Goal: Information Seeking & Learning: Learn about a topic

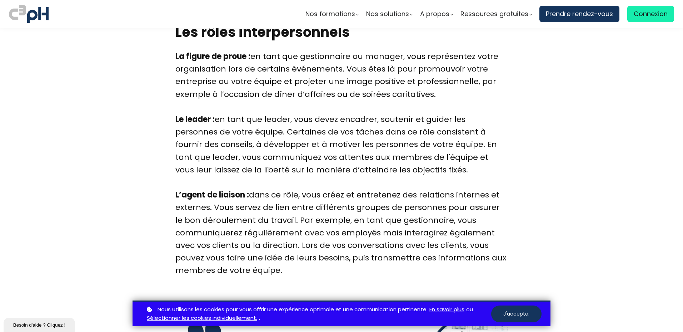
drag, startPoint x: 216, startPoint y: 118, endPoint x: 422, endPoint y: 168, distance: 211.8
click at [422, 168] on div "Le leader : en tant que leader, vous devez encadrer, soutenir et guider les per…" at bounding box center [341, 150] width 332 height 75
copy div "en tant que leader, vous devez encadrer, soutenir et guider les personnes de vo…"
click at [210, 155] on div "Le leader : en tant que leader, vous devez encadrer, soutenir et guider les per…" at bounding box center [341, 150] width 332 height 75
drag, startPoint x: 250, startPoint y: 193, endPoint x: 291, endPoint y: 266, distance: 84.5
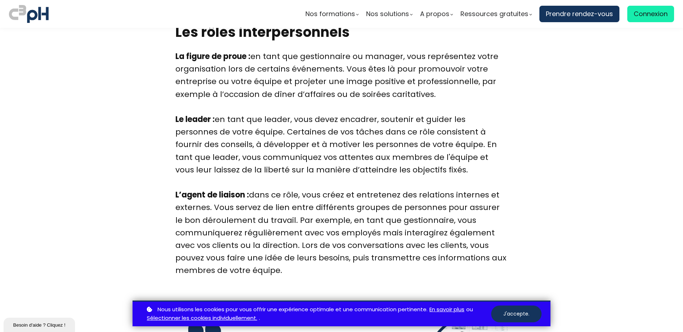
click at [291, 266] on div "L’agent de liaison : dans ce rôle, vous créez et entretenez des relations inter…" at bounding box center [341, 232] width 332 height 88
copy div "dans ce rôle, vous créez et entretenez des relations internes et externes. Vous…"
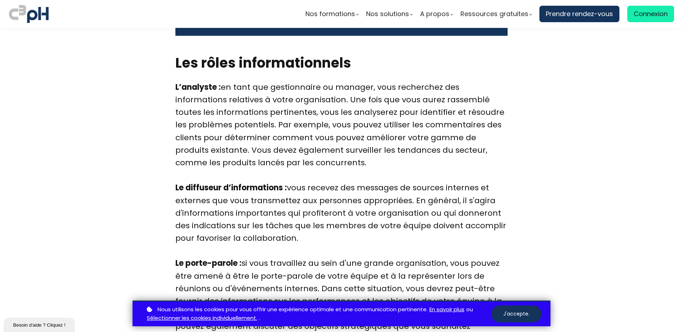
scroll to position [1617, 0]
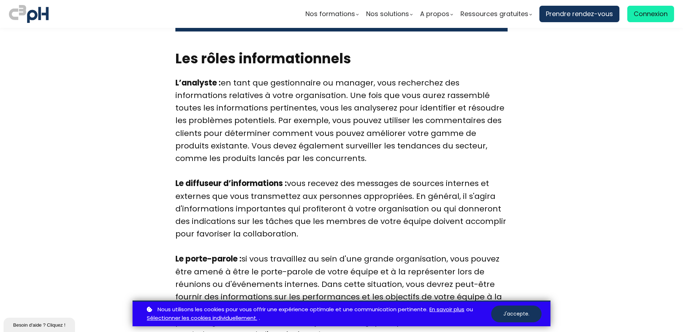
drag, startPoint x: 290, startPoint y: 183, endPoint x: 303, endPoint y: 231, distance: 49.2
click at [303, 231] on div "Le diffuseur d’informations : vous recevez des messages de sources internes et …" at bounding box center [341, 214] width 332 height 75
copy div "vous recevez des messages de sources internes et externes que vous transmettez …"
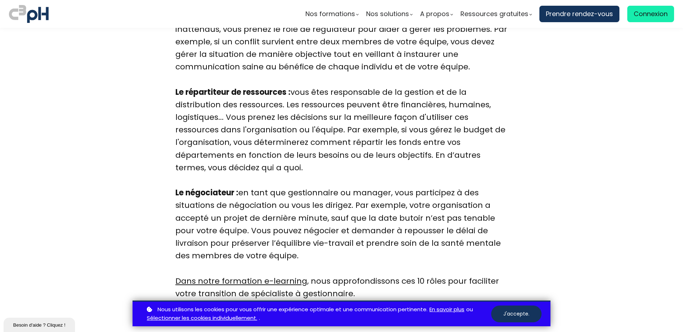
scroll to position [2100, 0]
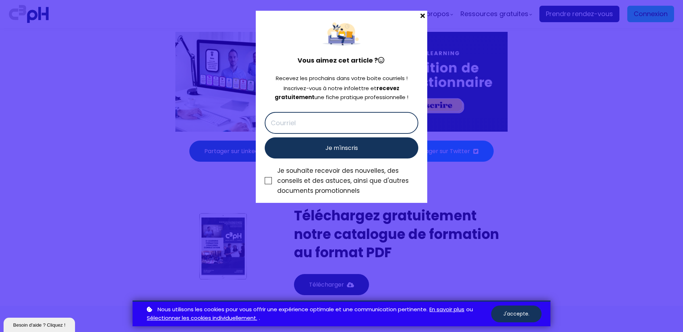
scroll to position [2871, 0]
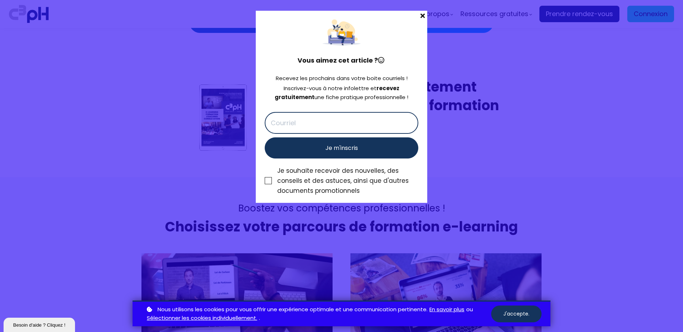
click at [352, 60] on h4 "Vous aimez cet article ?" at bounding box center [342, 60] width 154 height 10
